Goal: Information Seeking & Learning: Compare options

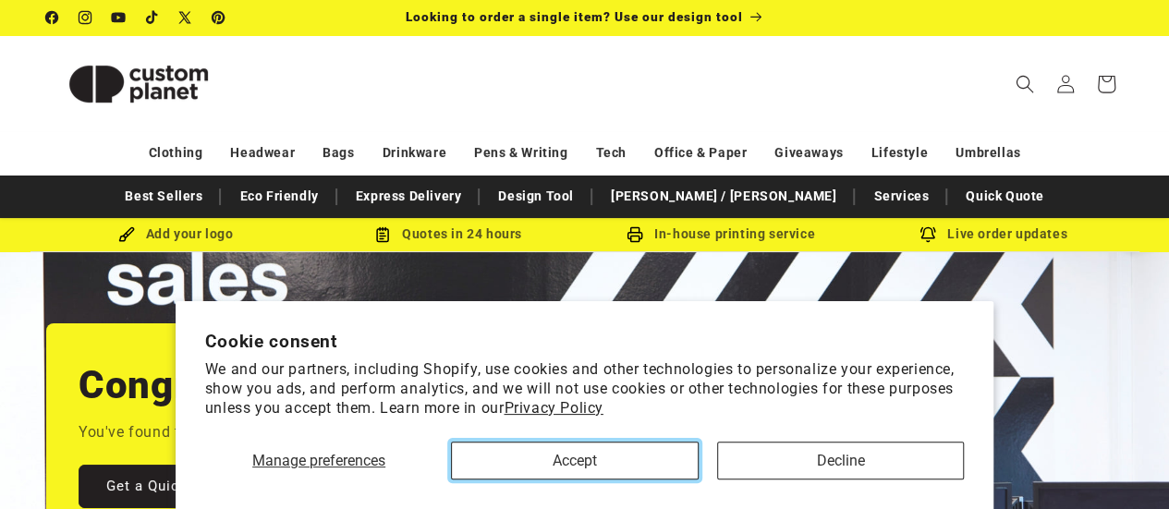
click at [545, 467] on button "Accept" at bounding box center [574, 461] width 247 height 38
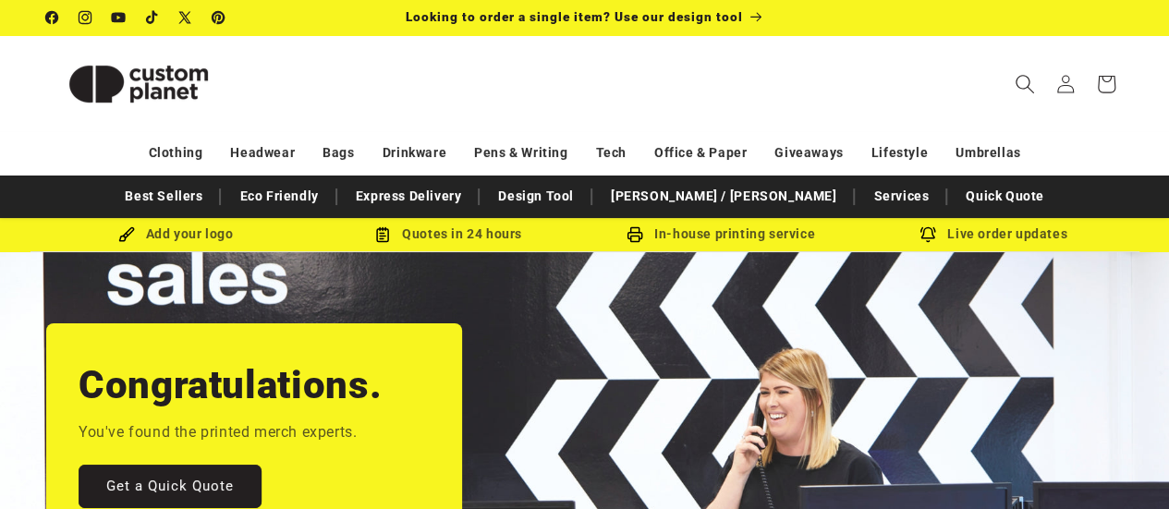
click at [1020, 87] on icon "Search" at bounding box center [1023, 83] width 19 height 19
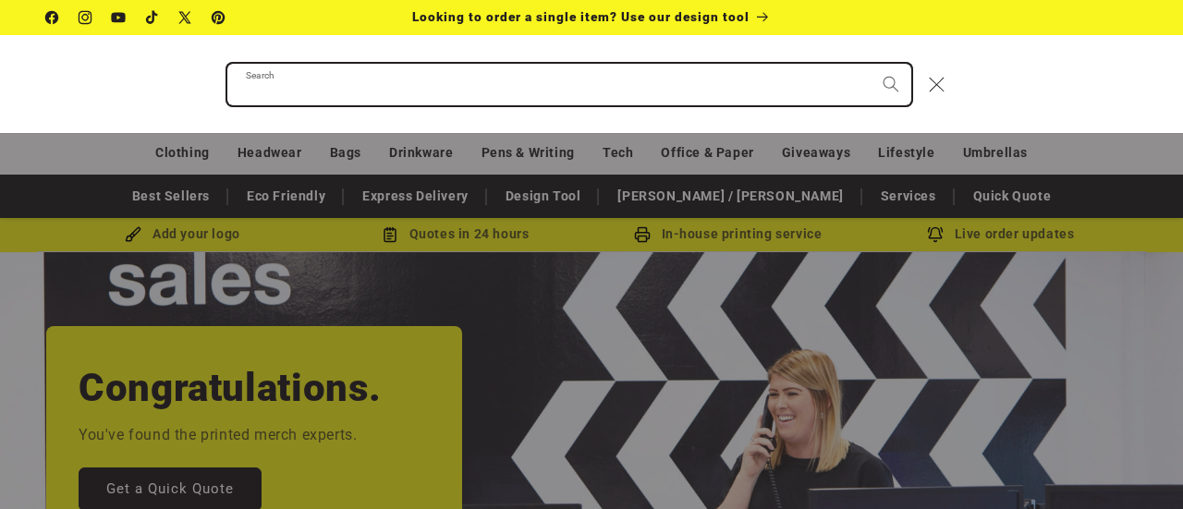
click at [418, 88] on input "Search" at bounding box center [569, 85] width 684 height 42
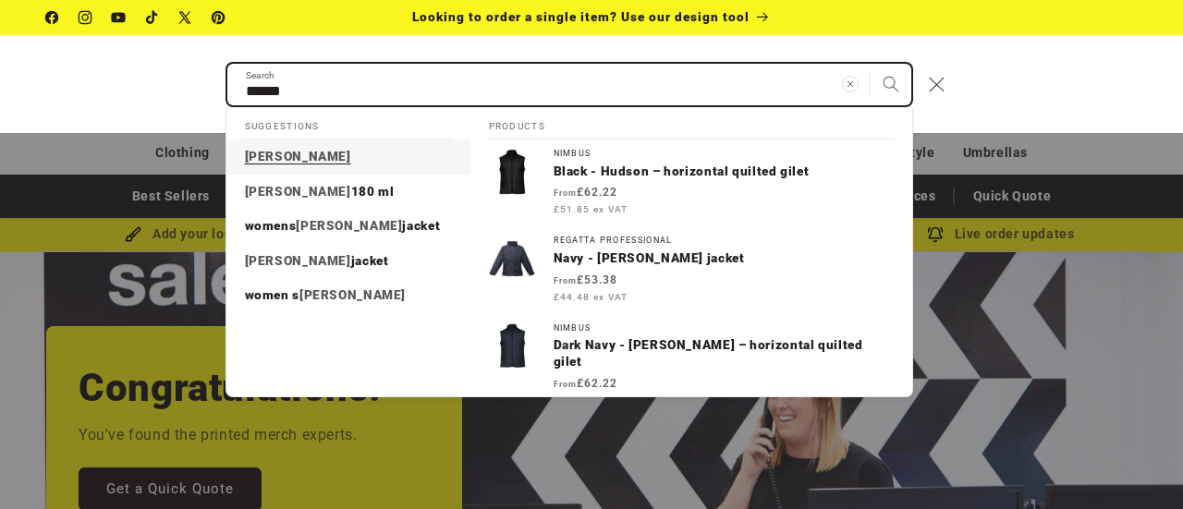
type input "******"
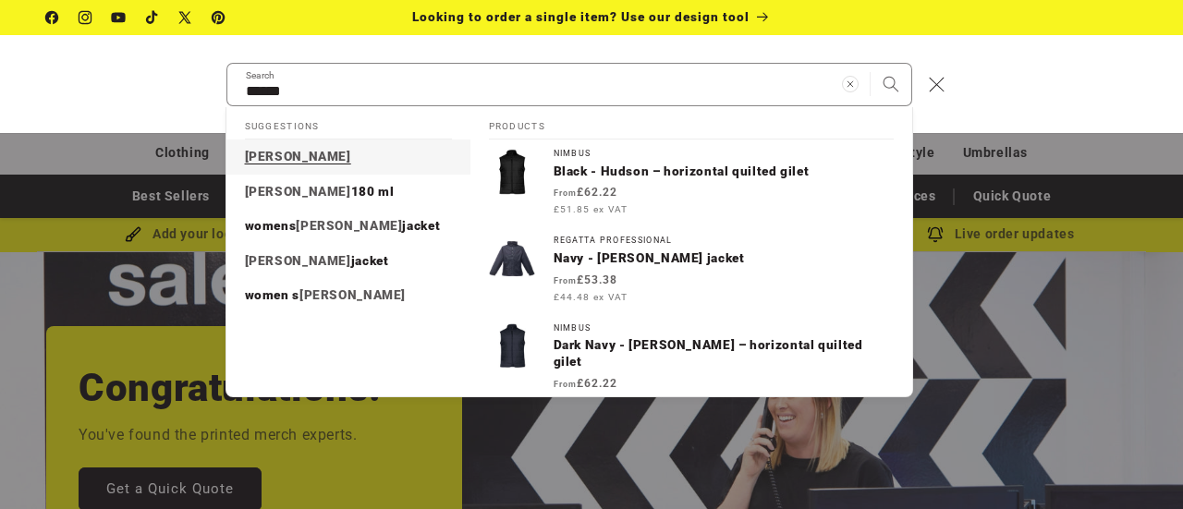
click at [377, 149] on link "hudson" at bounding box center [348, 157] width 244 height 35
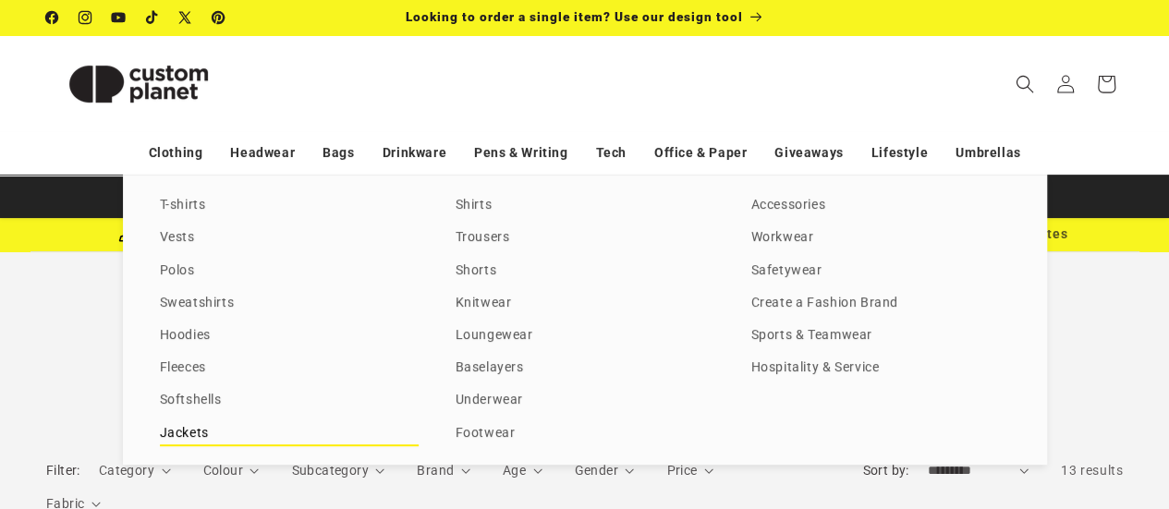
click at [181, 428] on link "Jackets" at bounding box center [289, 433] width 259 height 25
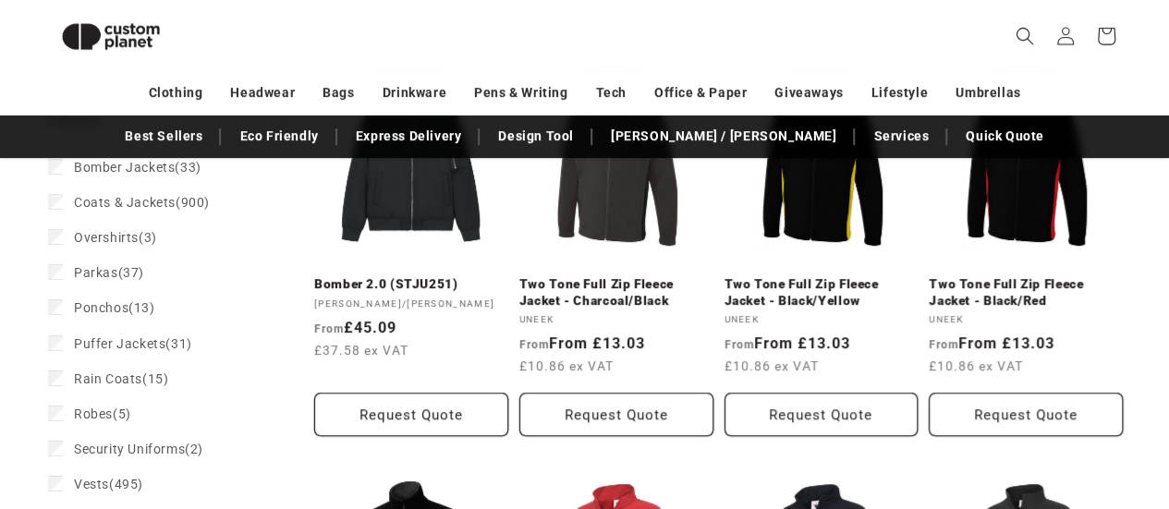
scroll to position [309, 0]
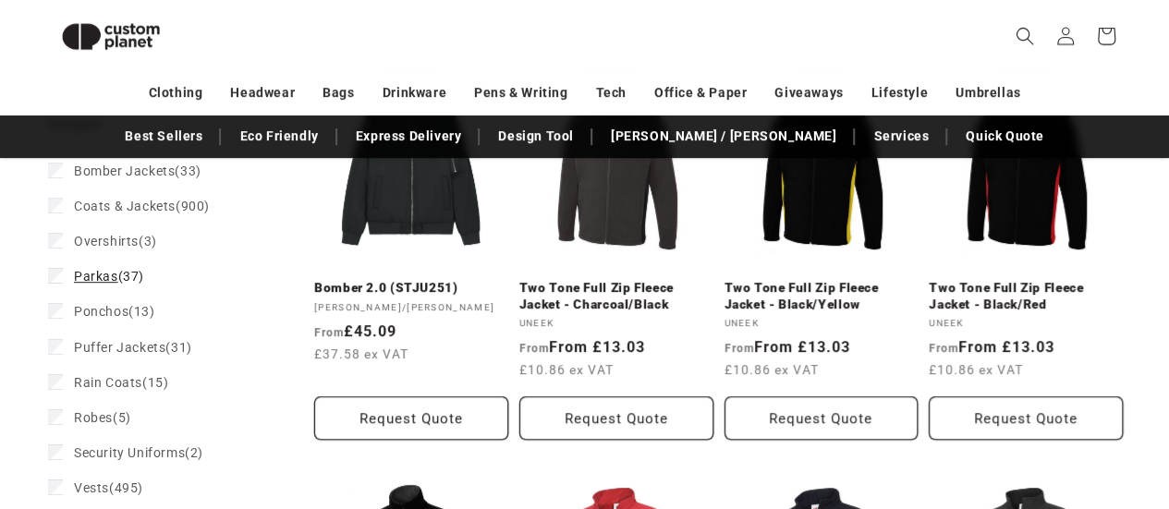
click at [81, 278] on span "Parkas" at bounding box center [96, 276] width 44 height 15
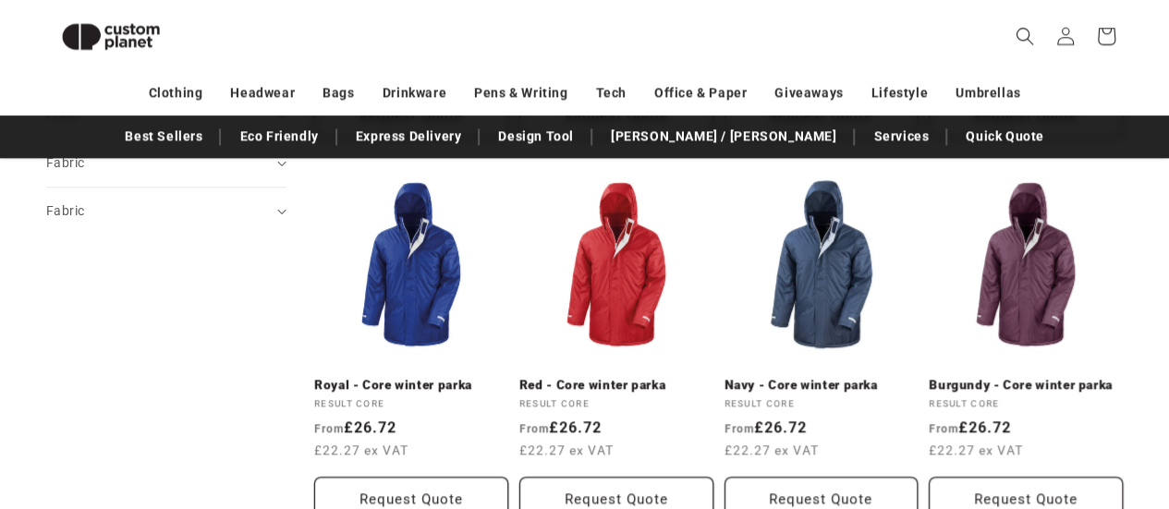
scroll to position [1023, 0]
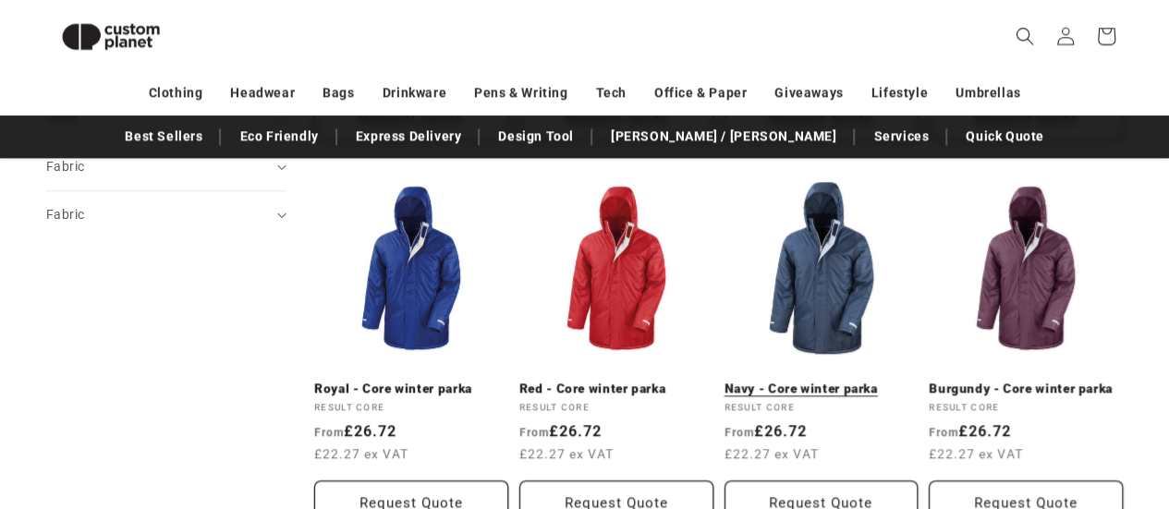
click at [795, 381] on link "Navy - Core winter parka" at bounding box center [821, 389] width 194 height 17
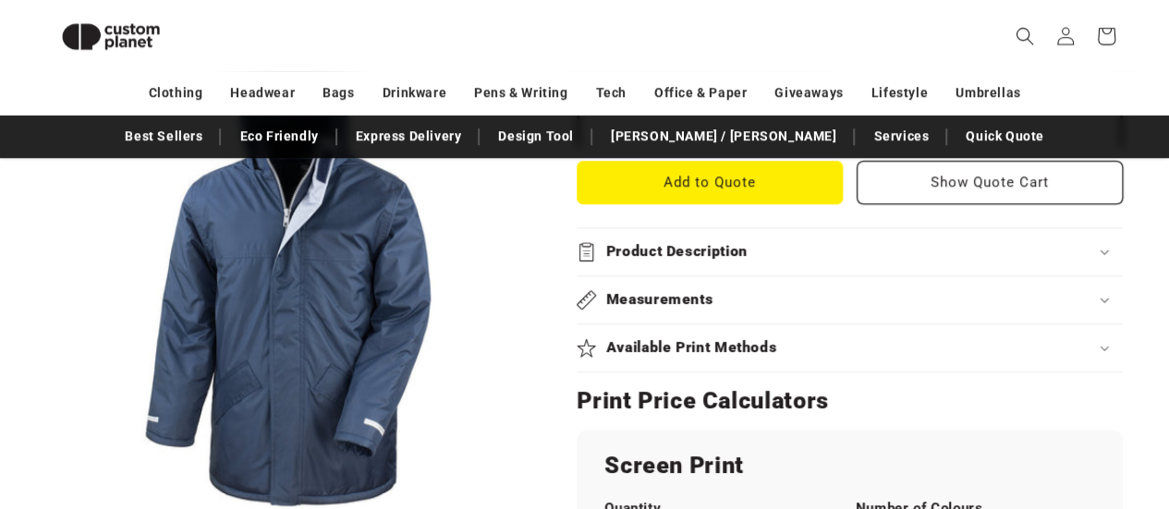
scroll to position [748, 0]
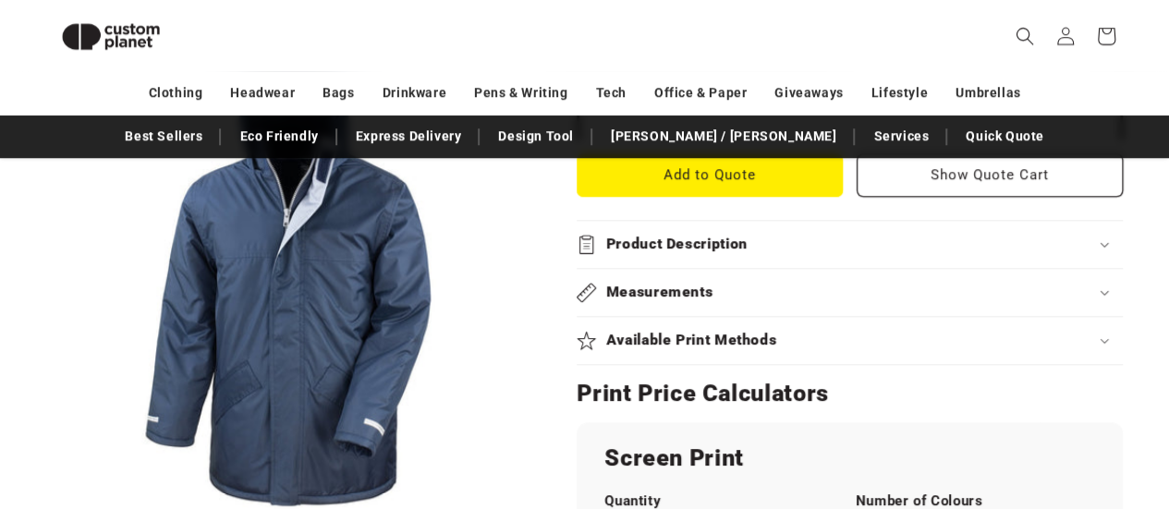
click at [1103, 245] on icon at bounding box center [1103, 245] width 9 height 6
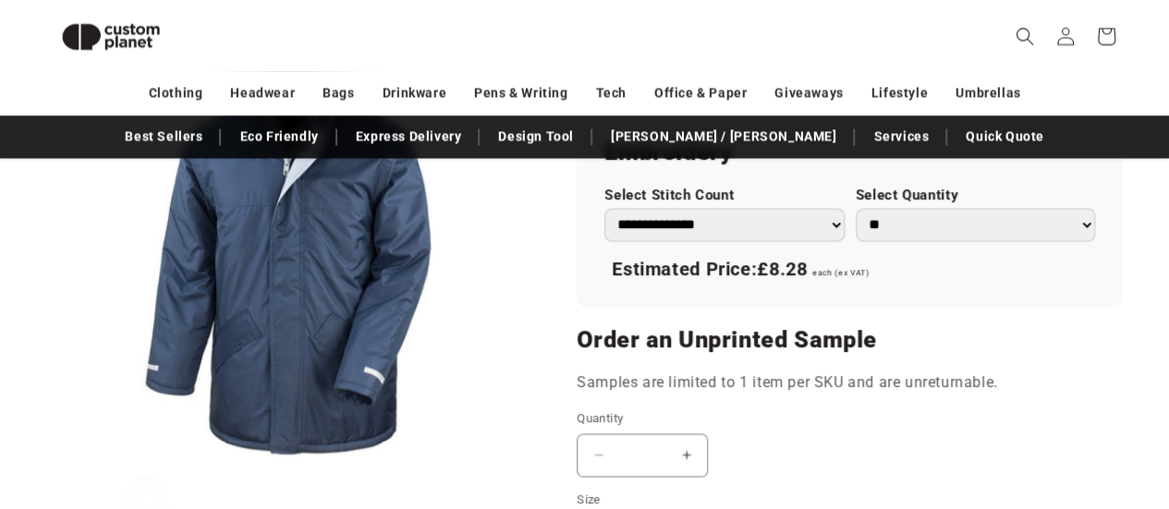
scroll to position [1433, 0]
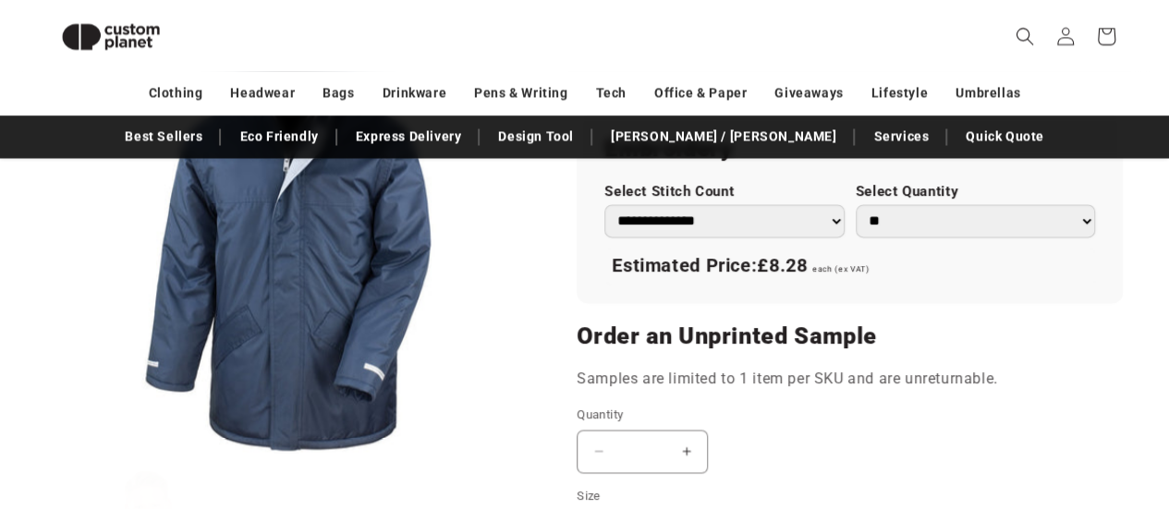
click at [46, 456] on button "Open media 1 in modal" at bounding box center [46, 456] width 0 height 0
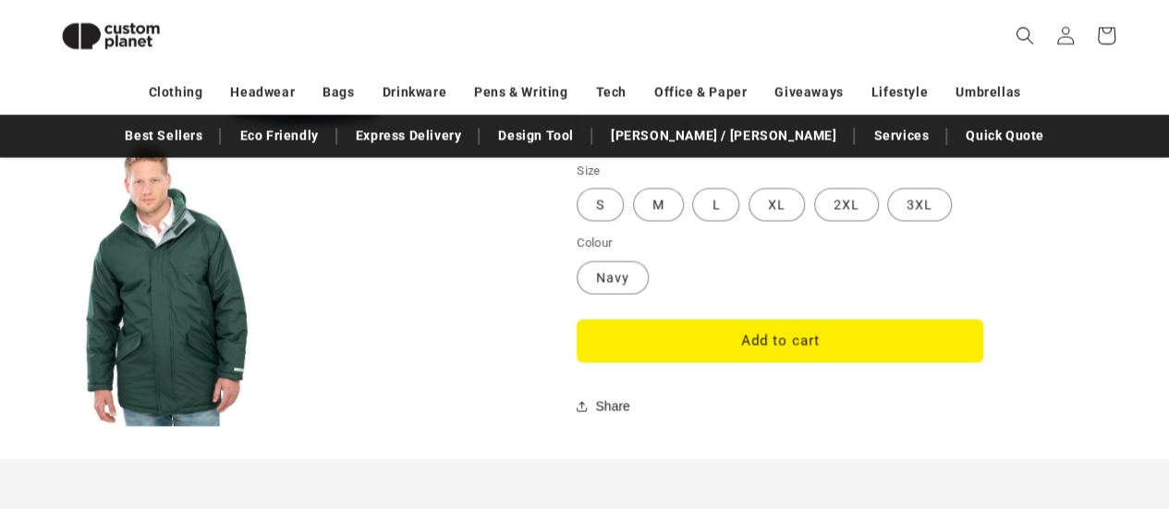
scroll to position [1683, 0]
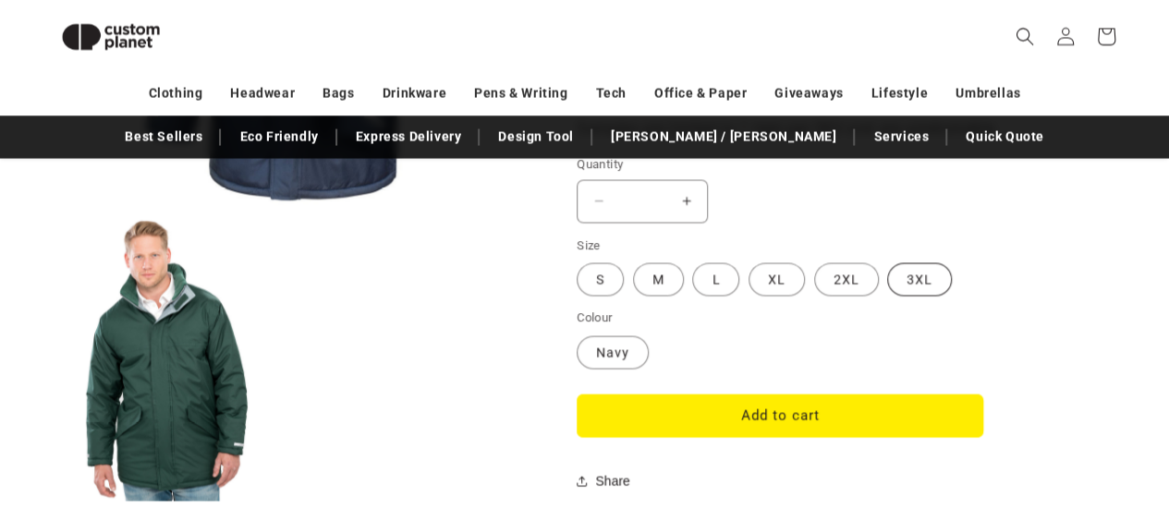
click at [910, 276] on label "3XL Variant sold out or unavailable" at bounding box center [919, 278] width 65 height 33
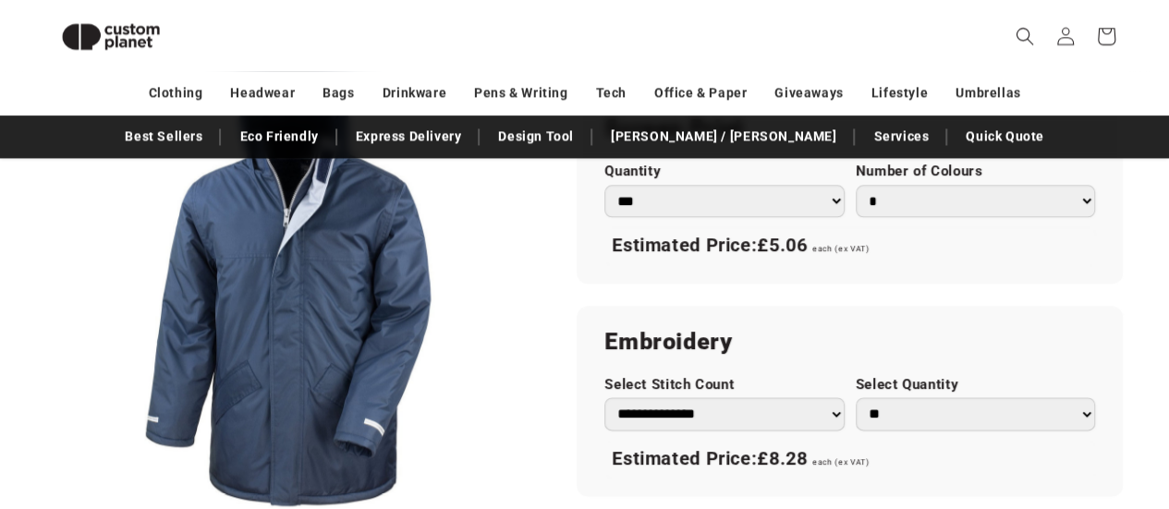
scroll to position [1203, 0]
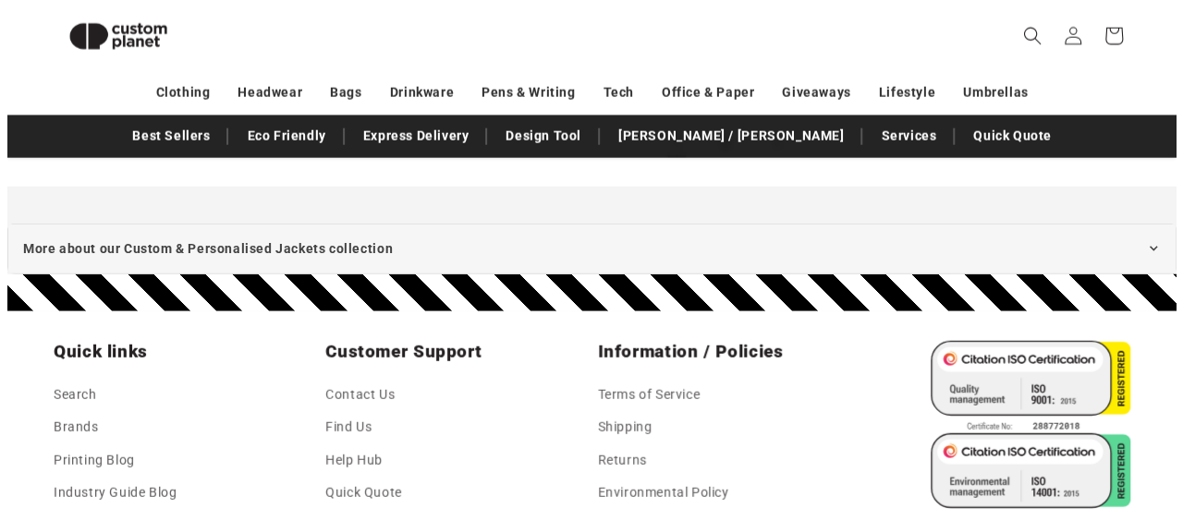
scroll to position [2249, 0]
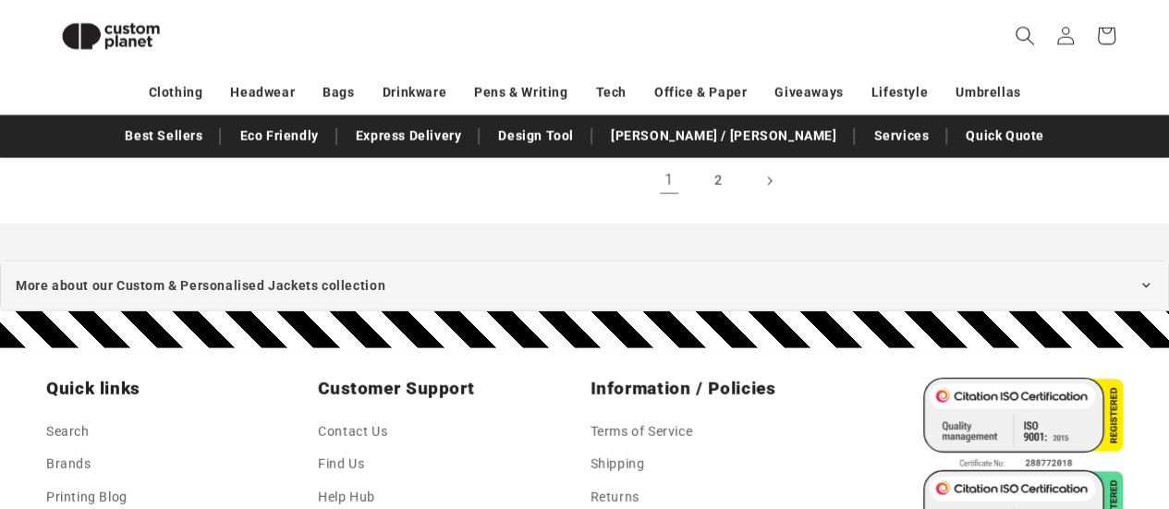
click at [1022, 34] on icon "Search" at bounding box center [1023, 35] width 19 height 19
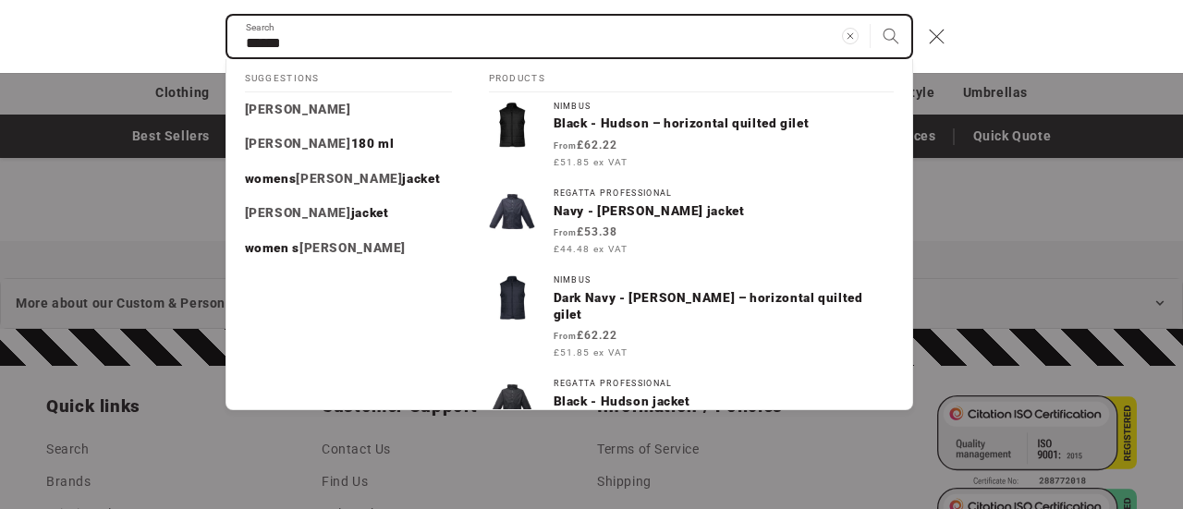
type input "******"
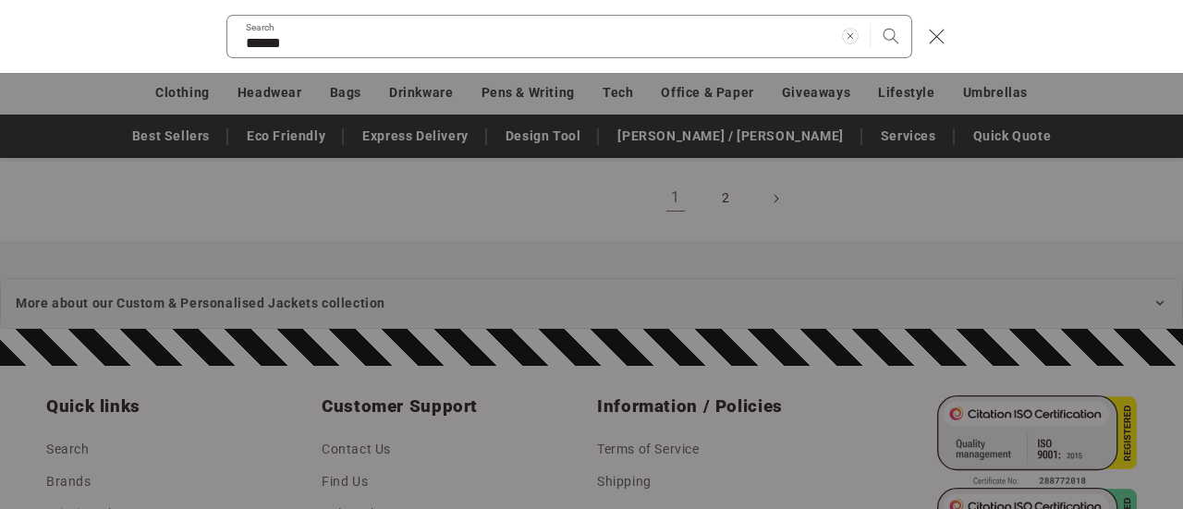
click at [1022, 34] on div "****** Search Suggestions hudson hudson 180 ml womens hudson jacket hudson jack…" at bounding box center [591, 36] width 1183 height 73
click at [886, 31] on icon "Search" at bounding box center [890, 36] width 18 height 18
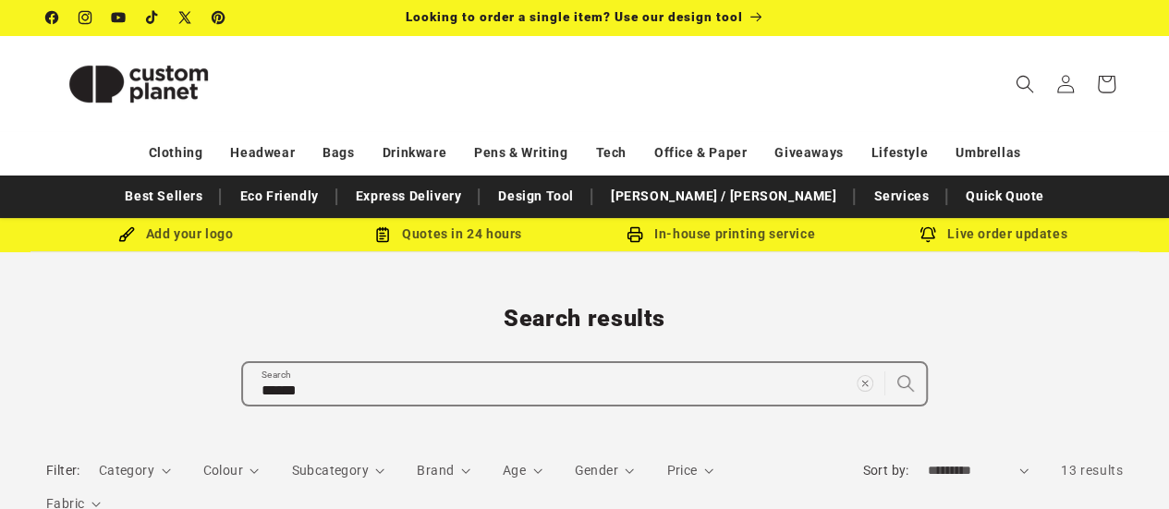
click at [902, 379] on icon "Search" at bounding box center [905, 383] width 18 height 18
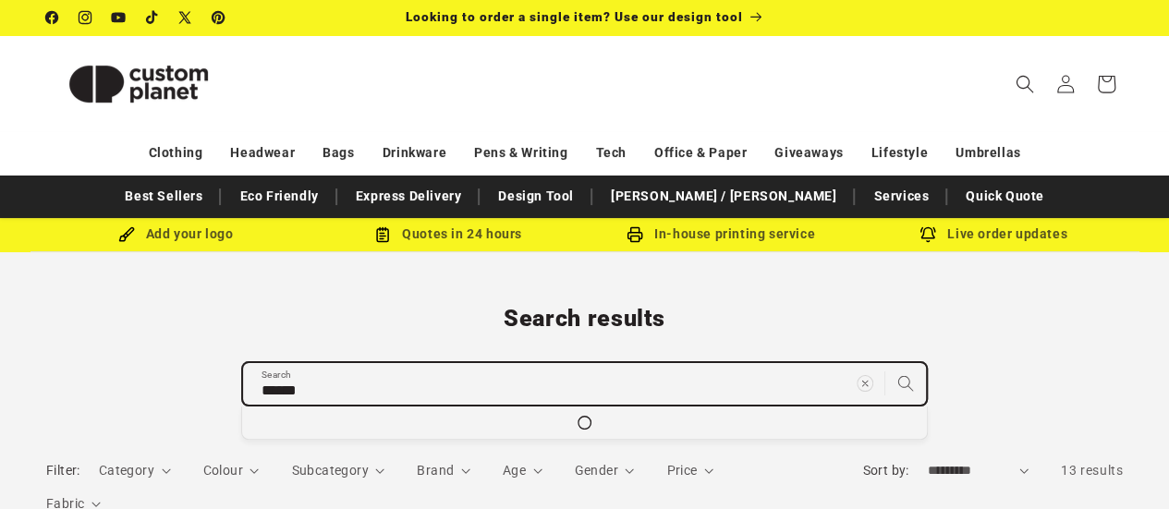
click at [312, 391] on input "******" at bounding box center [584, 384] width 683 height 42
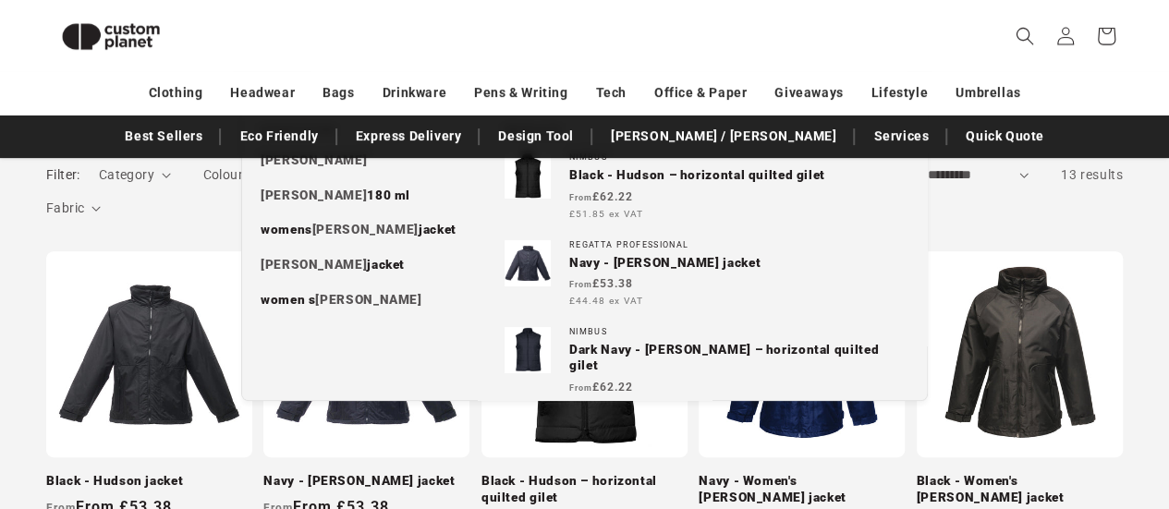
scroll to position [308, 0]
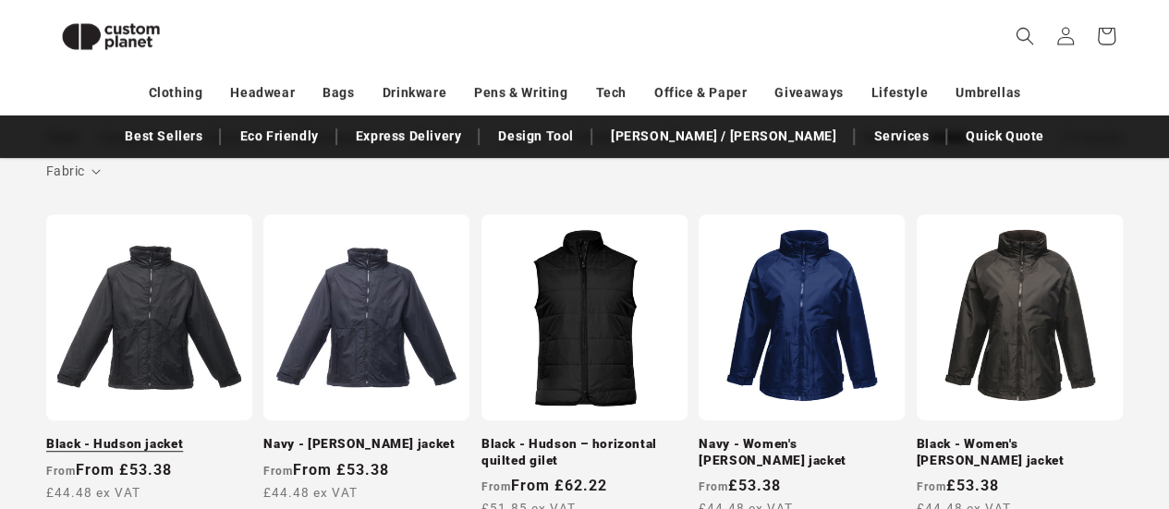
click at [164, 436] on link "Black - Hudson jacket" at bounding box center [149, 444] width 206 height 17
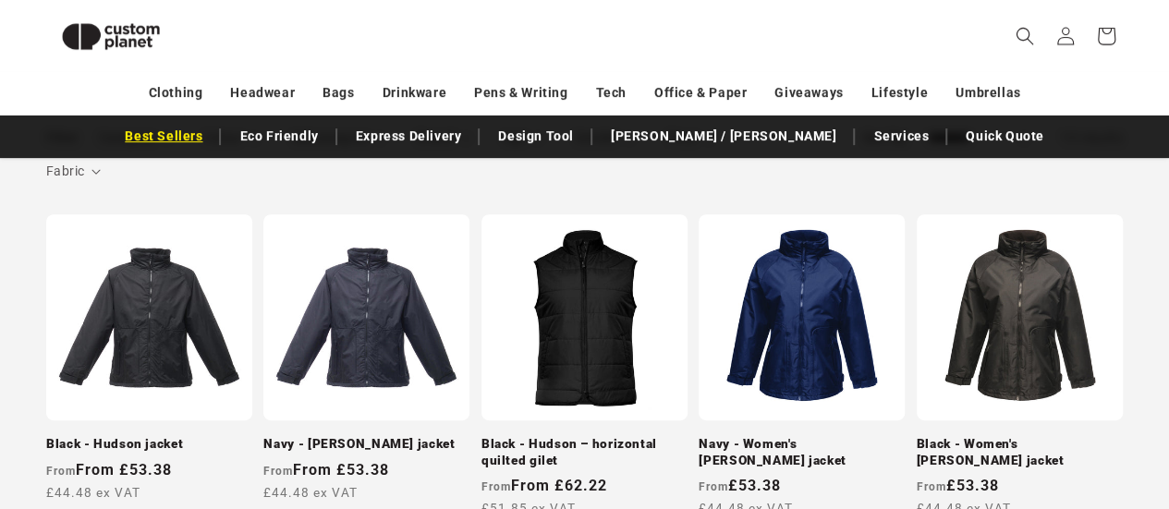
click at [212, 129] on link "Best Sellers" at bounding box center [163, 136] width 96 height 32
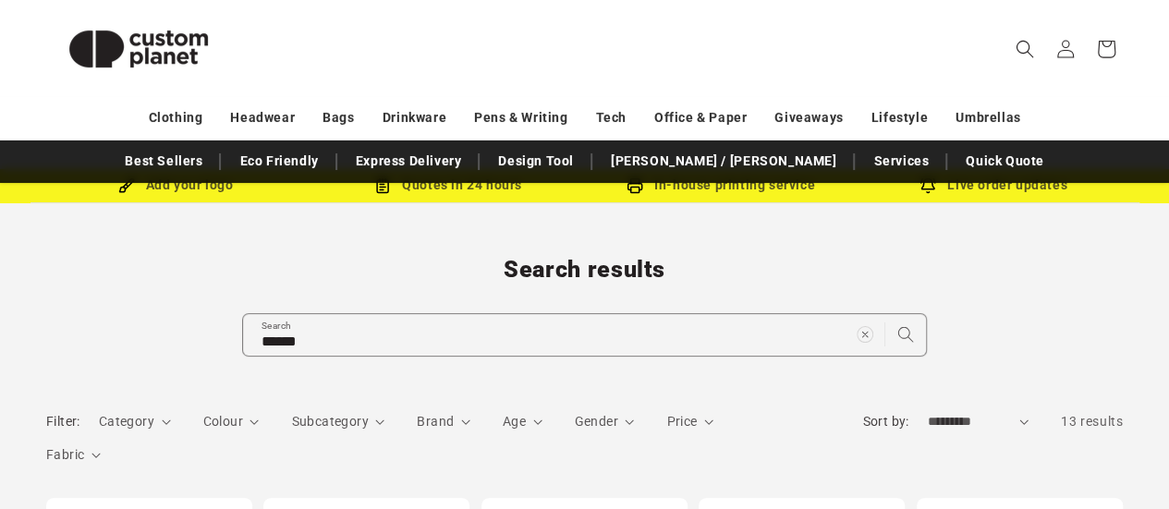
scroll to position [0, 0]
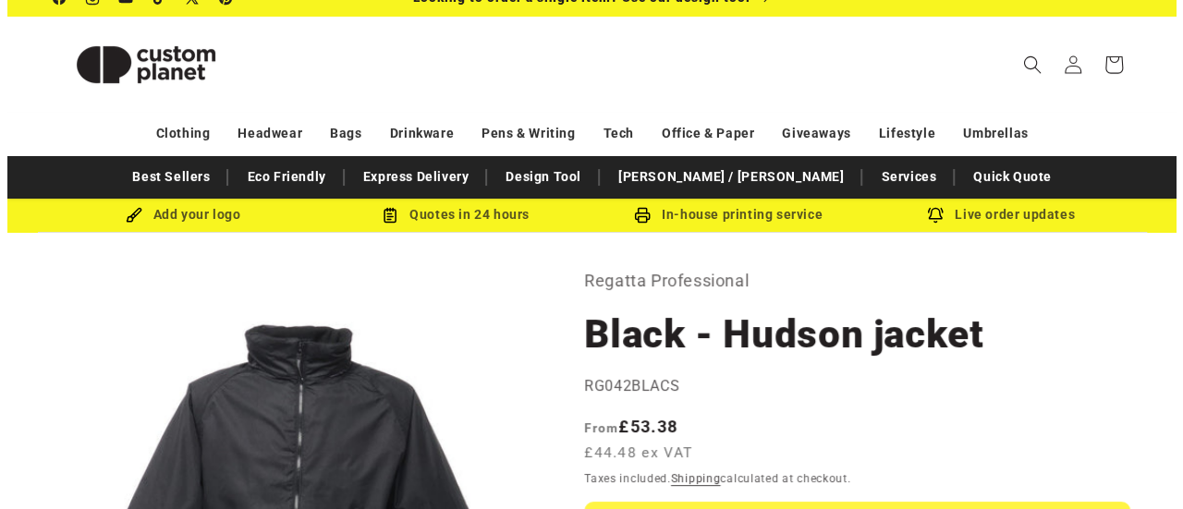
scroll to position [12, 0]
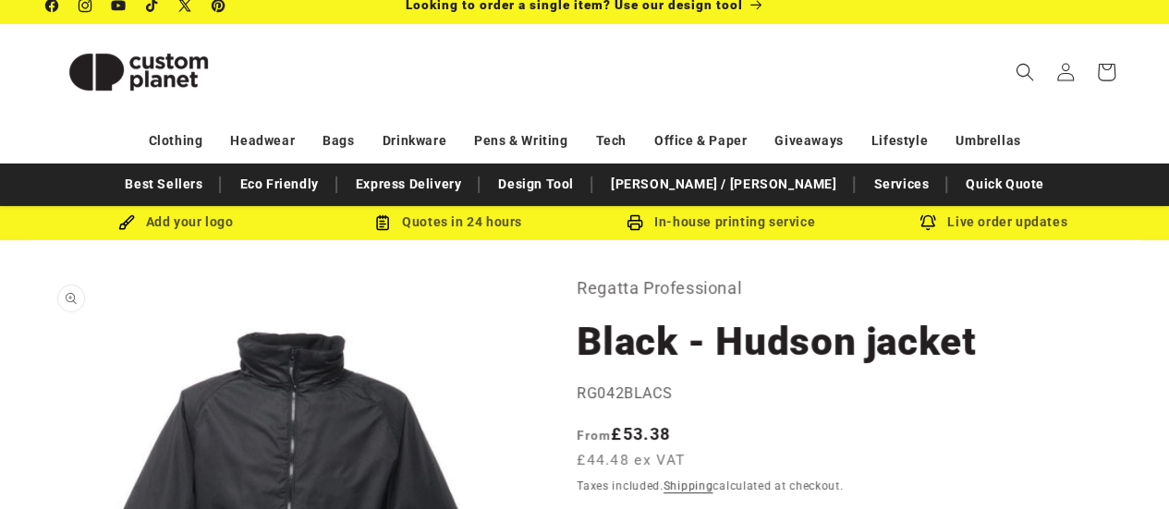
drag, startPoint x: 447, startPoint y: 382, endPoint x: 438, endPoint y: 352, distance: 31.0
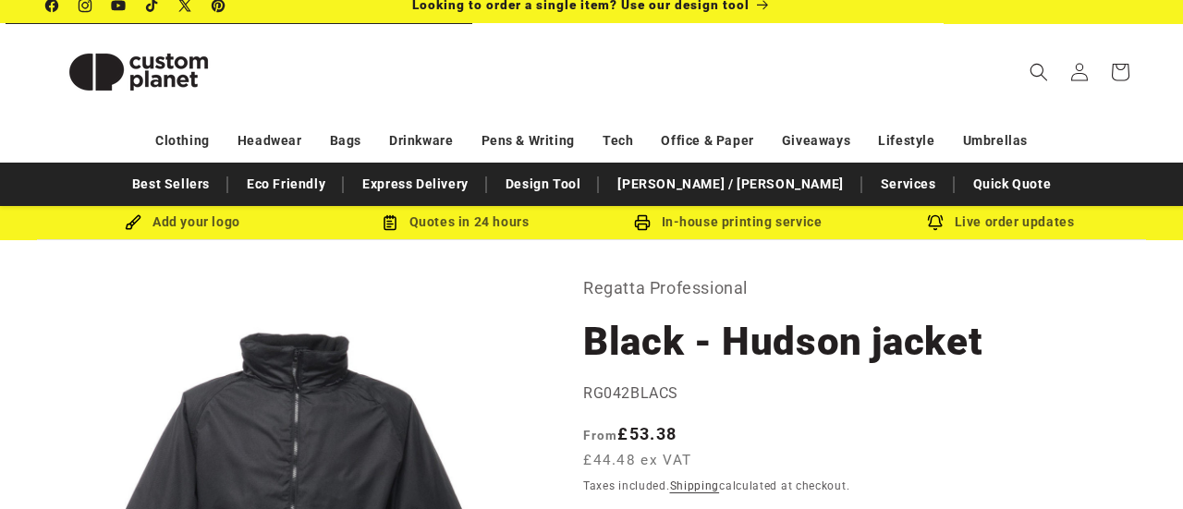
scroll to position [18, 0]
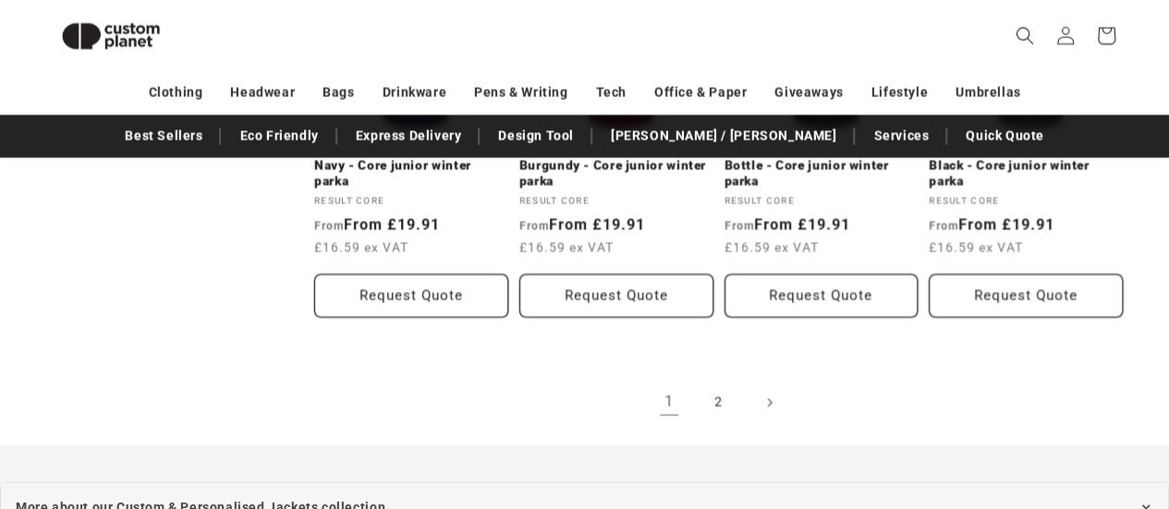
scroll to position [1990, 0]
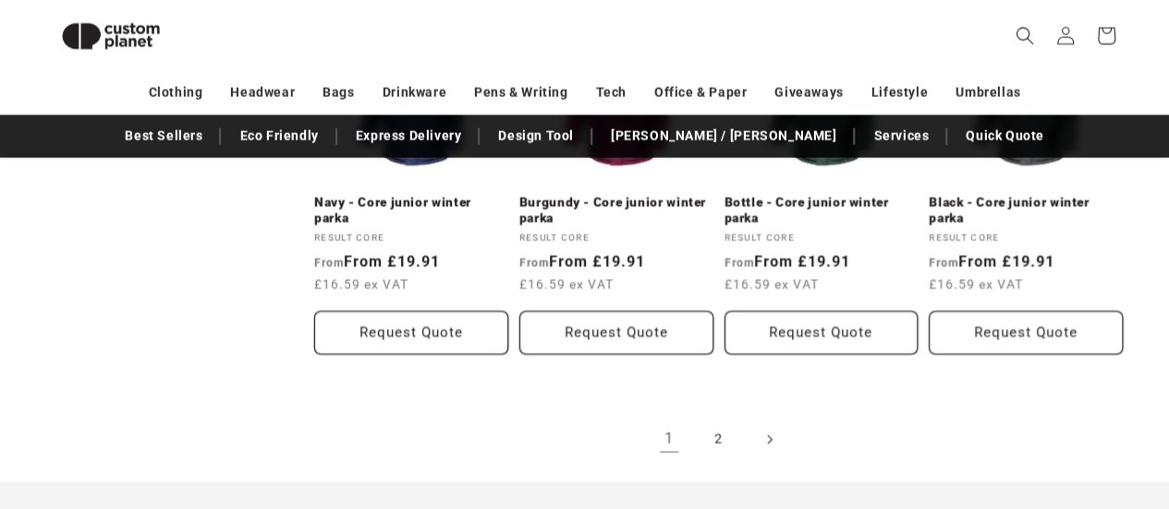
click at [765, 431] on span "Next page" at bounding box center [768, 440] width 18 height 18
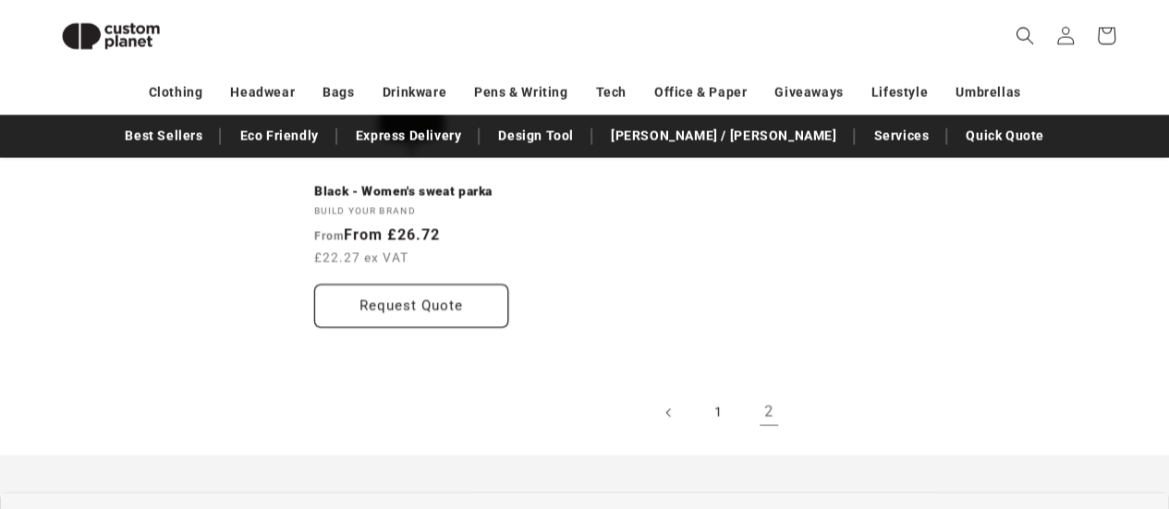
scroll to position [1996, 0]
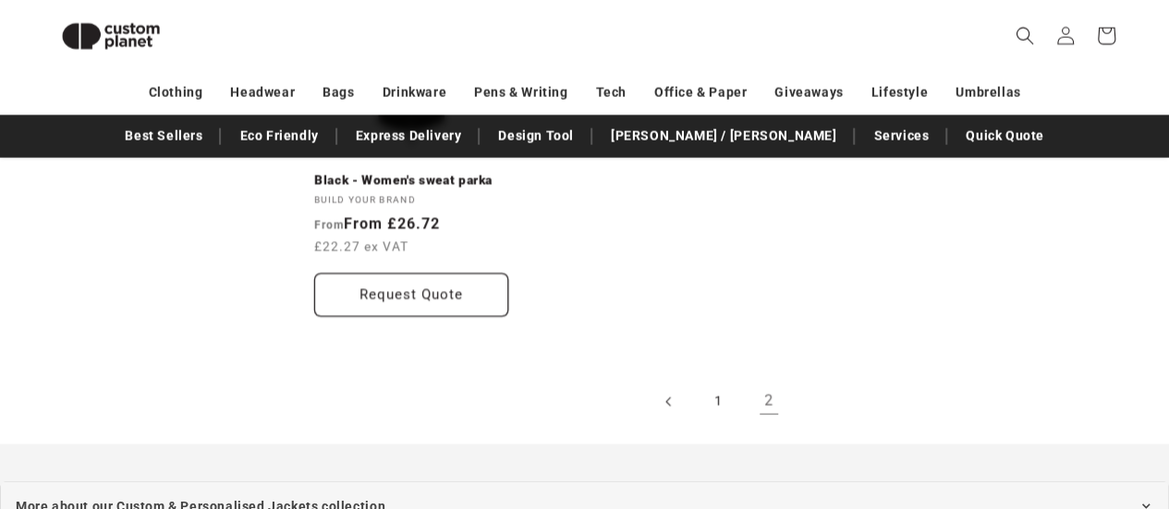
click at [668, 392] on icon "Previous page" at bounding box center [667, 401] width 6 height 19
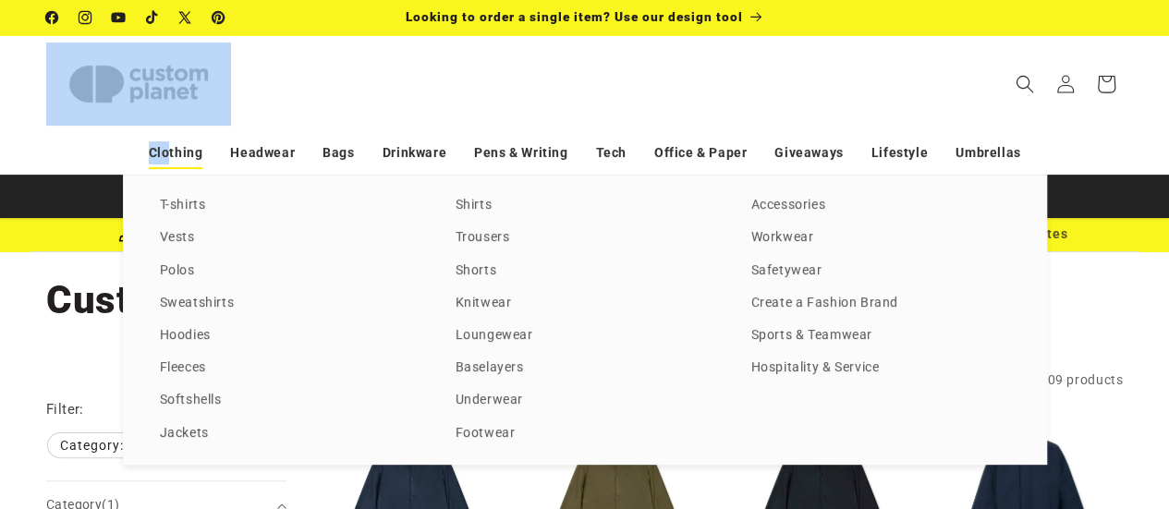
drag, startPoint x: 0, startPoint y: 79, endPoint x: 174, endPoint y: 145, distance: 186.0
click at [174, 145] on div "Search My Account / Order Progress Cart Clothing Clothing T-shirts" at bounding box center [584, 126] width 1169 height 183
click at [206, 305] on link "Sweatshirts" at bounding box center [289, 303] width 259 height 25
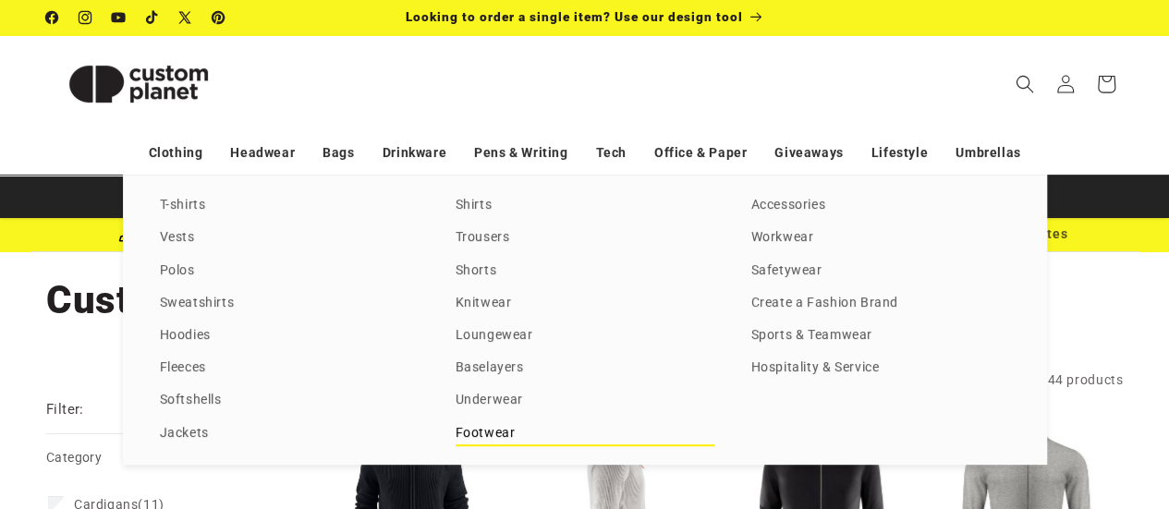
click at [482, 433] on link "Footwear" at bounding box center [584, 433] width 259 height 25
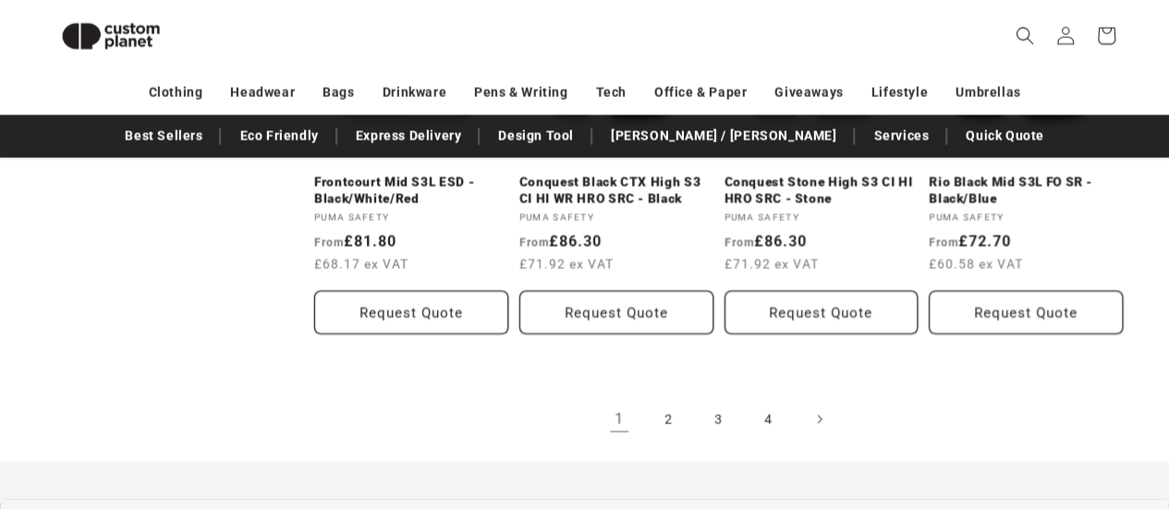
scroll to position [1994, 0]
click at [822, 417] on span "Next page" at bounding box center [818, 419] width 18 height 18
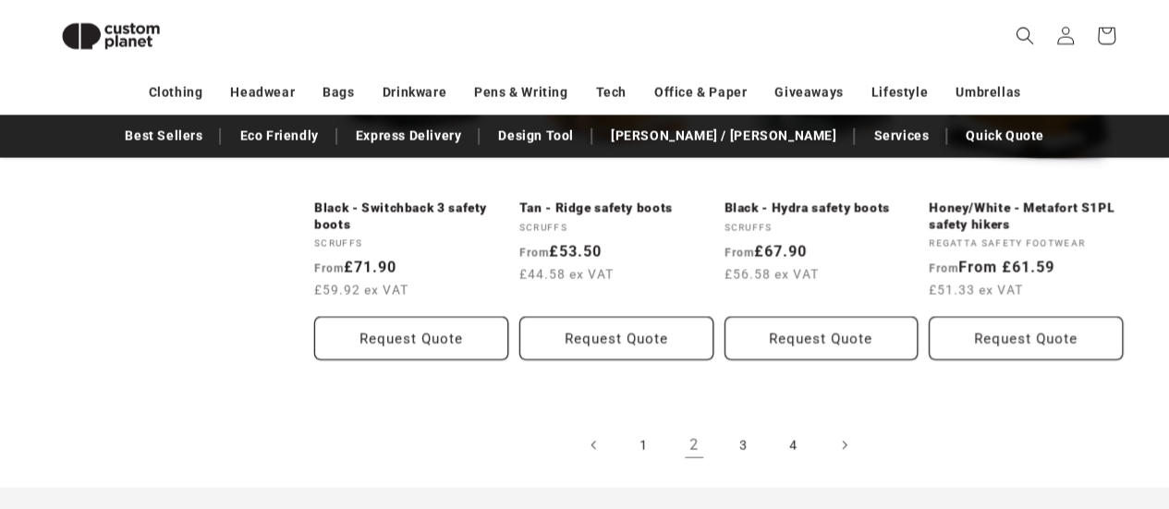
scroll to position [2093, 0]
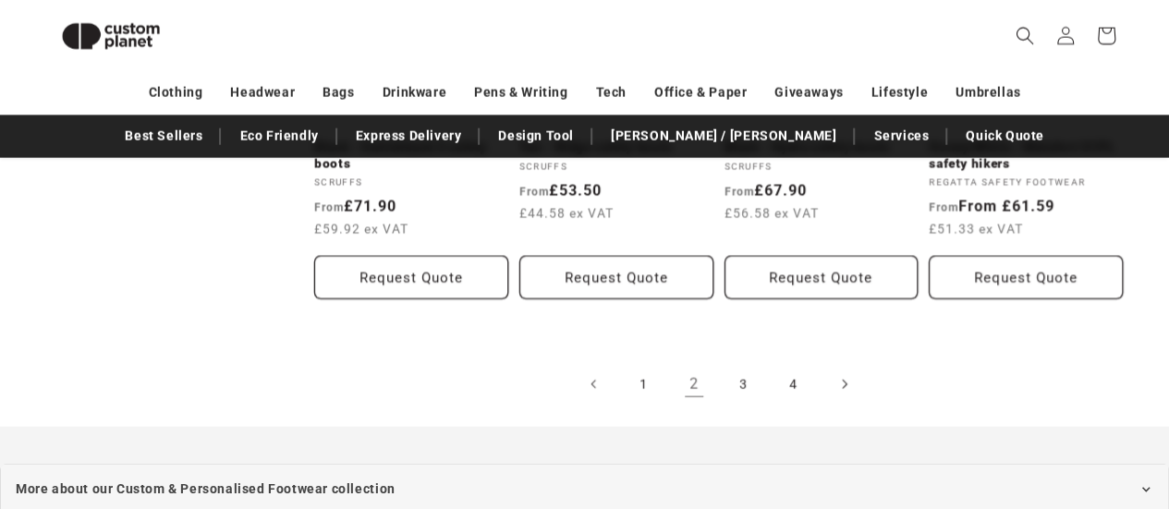
click at [843, 385] on icon "Next page" at bounding box center [844, 384] width 6 height 19
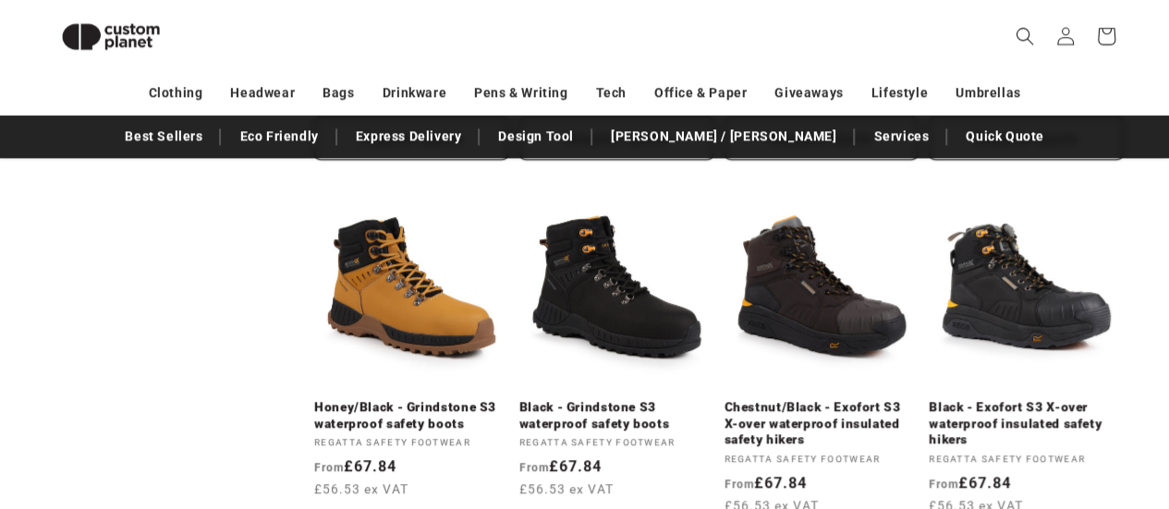
scroll to position [1033, 0]
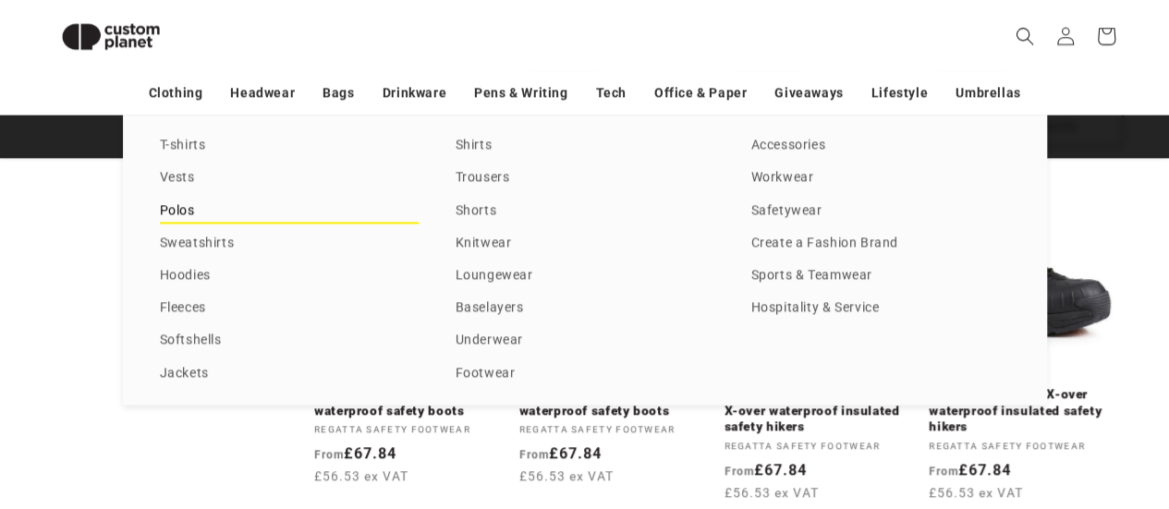
click at [179, 210] on link "Polos" at bounding box center [289, 211] width 259 height 25
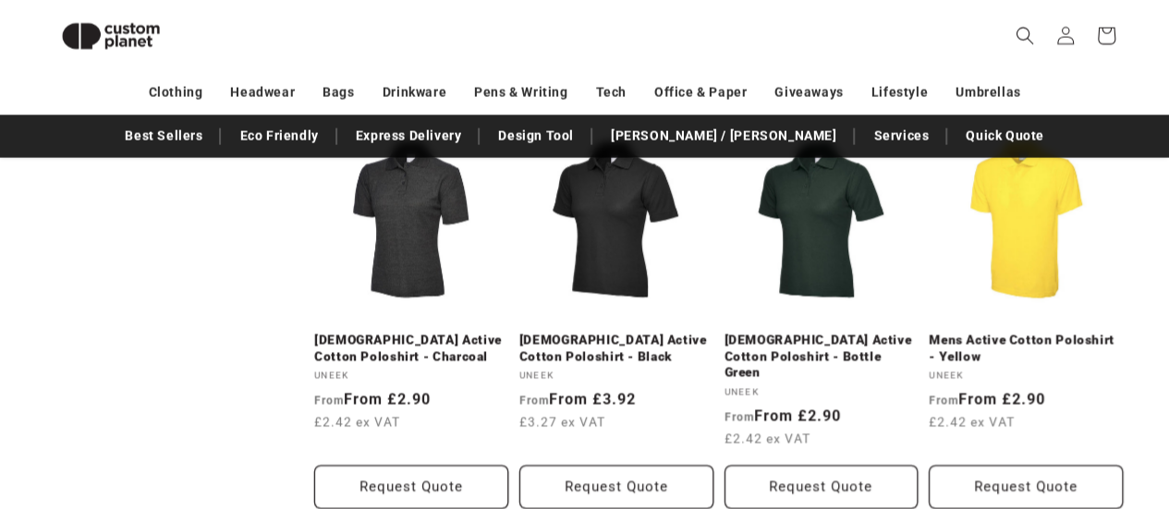
scroll to position [1954, 0]
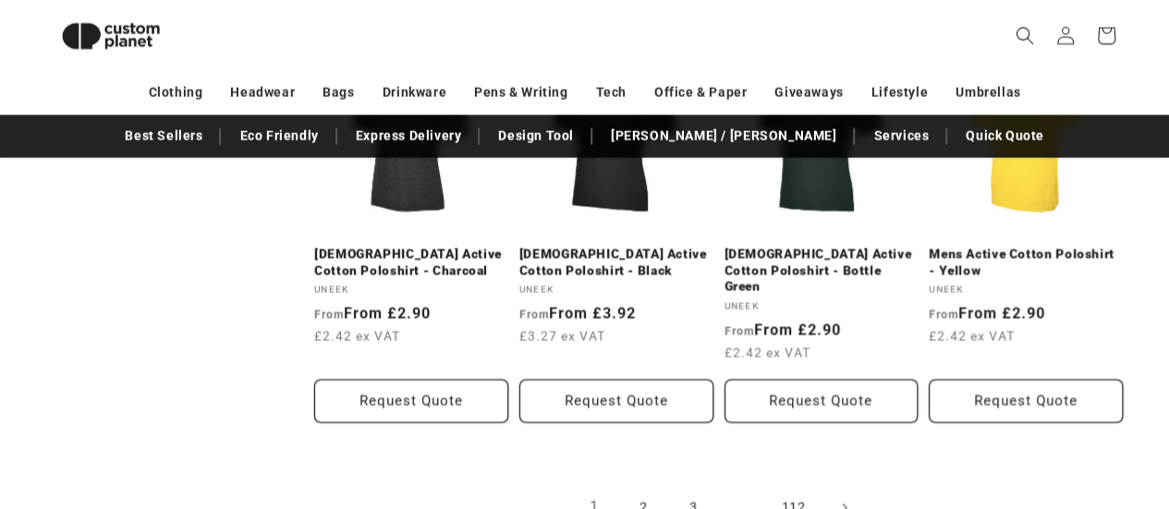
click at [1158, 44] on header "Search My Account / Order Progress Cart Clothing Clothing T-shirts" at bounding box center [584, 36] width 1169 height 72
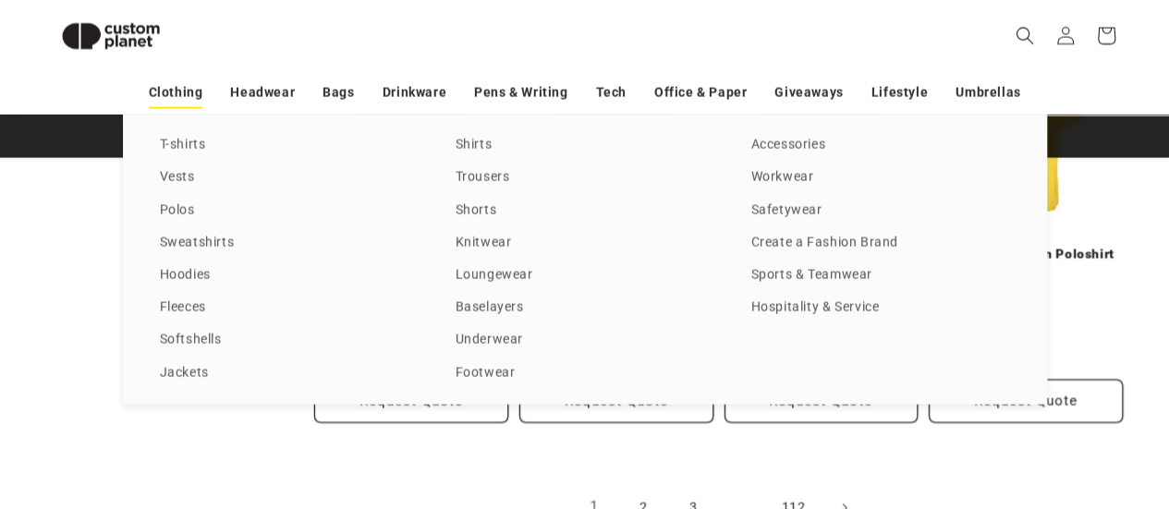
click at [172, 90] on link "Clothing" at bounding box center [176, 93] width 55 height 32
